Goal: Information Seeking & Learning: Check status

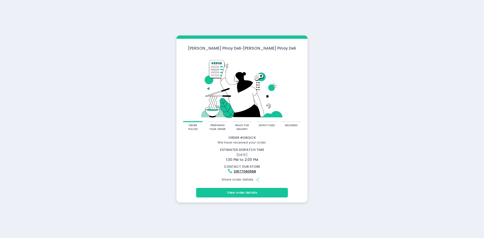
click at [243, 193] on button "View order details" at bounding box center [242, 193] width 92 height 10
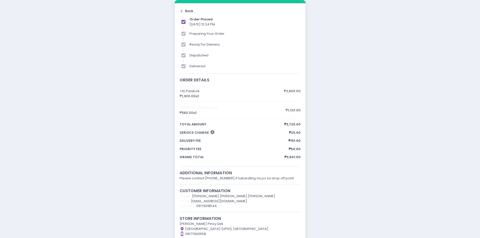
click at [181, 11] on rect at bounding box center [182, 11] width 3 height 1
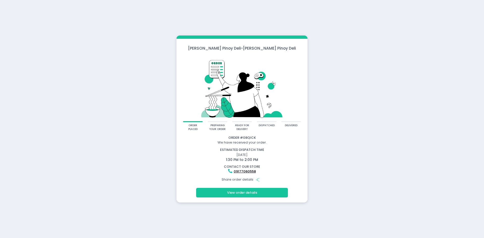
click at [53, 53] on div "[PERSON_NAME] Pinoy Deli - [PERSON_NAME] Pinoy Deli order placed preparing your…" at bounding box center [242, 119] width 484 height 238
click at [259, 181] on icon "Share Created with Sketch." at bounding box center [257, 180] width 5 height 5
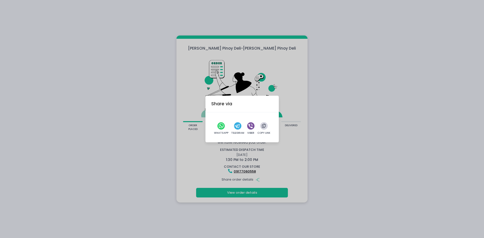
click at [263, 127] on icon "button" at bounding box center [264, 126] width 4 height 4
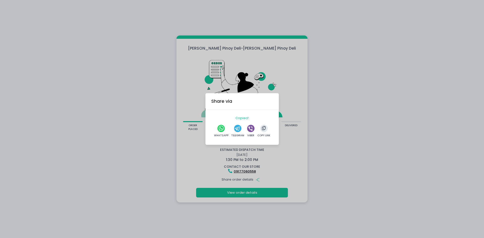
click at [109, 105] on div "Share via Copied! WhatsApp Telegram Viber Copy Link" at bounding box center [242, 119] width 484 height 238
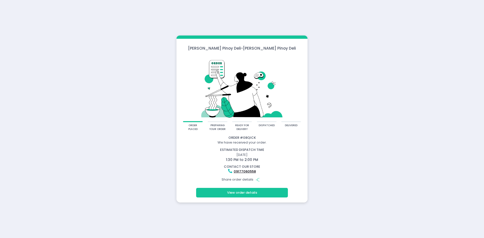
click at [369, 95] on div "[PERSON_NAME] Pinoy Deli - [PERSON_NAME] Pinoy Deli order placed preparing your…" at bounding box center [242, 119] width 484 height 238
click at [354, 161] on div "[PERSON_NAME] Pinoy Deli - [PERSON_NAME] Pinoy Deli order placed preparing your…" at bounding box center [242, 119] width 484 height 238
click at [389, 170] on div "[PERSON_NAME] Pinoy Deli - [PERSON_NAME] Pinoy Deli order placed preparing your…" at bounding box center [242, 119] width 484 height 238
click at [372, 167] on div "[PERSON_NAME] Pinoy Deli - [PERSON_NAME] Pinoy Deli order placed preparing your…" at bounding box center [242, 119] width 484 height 238
click at [123, 115] on div "[PERSON_NAME] Pinoy Deli - [PERSON_NAME] Pinoy Deli order placed preparing your…" at bounding box center [242, 119] width 484 height 238
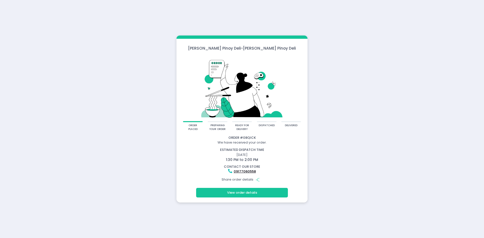
click at [361, 175] on div "[PERSON_NAME] Pinoy Deli - [PERSON_NAME] Pinoy Deli order placed preparing your…" at bounding box center [242, 119] width 484 height 238
click at [119, 238] on div "[PERSON_NAME] Pinoy Deli - [PERSON_NAME] Pinoy Deli order placed preparing your…" at bounding box center [242, 119] width 484 height 238
click at [442, 132] on div "[PERSON_NAME] Pinoy Deli - [PERSON_NAME] Pinoy Deli order placed preparing your…" at bounding box center [242, 119] width 484 height 238
